Goal: Answer question/provide support

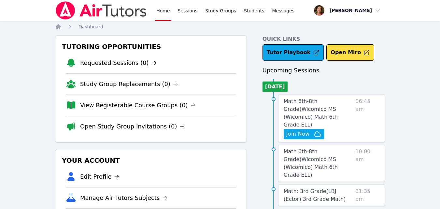
drag, startPoint x: 0, startPoint y: 0, endPoint x: 257, endPoint y: 116, distance: 282.0
click at [305, 130] on span "Join Now" at bounding box center [298, 134] width 23 height 8
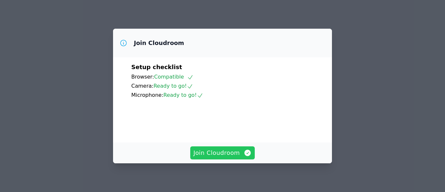
click at [231, 152] on span "Join Cloudroom" at bounding box center [223, 152] width 58 height 9
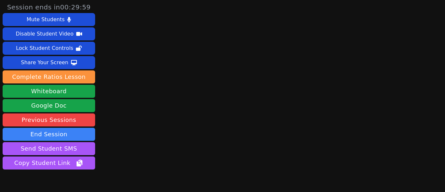
scroll to position [34, 0]
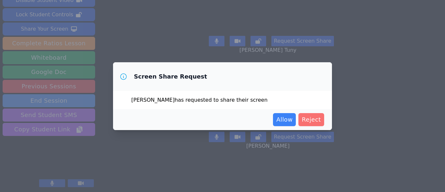
click at [313, 122] on span "Reject" at bounding box center [311, 119] width 19 height 9
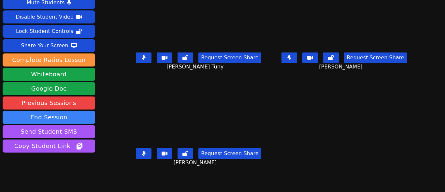
scroll to position [0, 0]
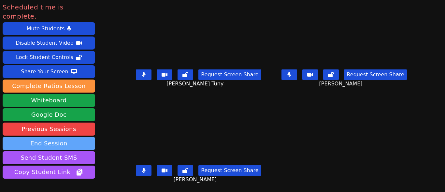
click at [84, 137] on button "End Session" at bounding box center [49, 143] width 93 height 13
